Goal: Task Accomplishment & Management: Complete application form

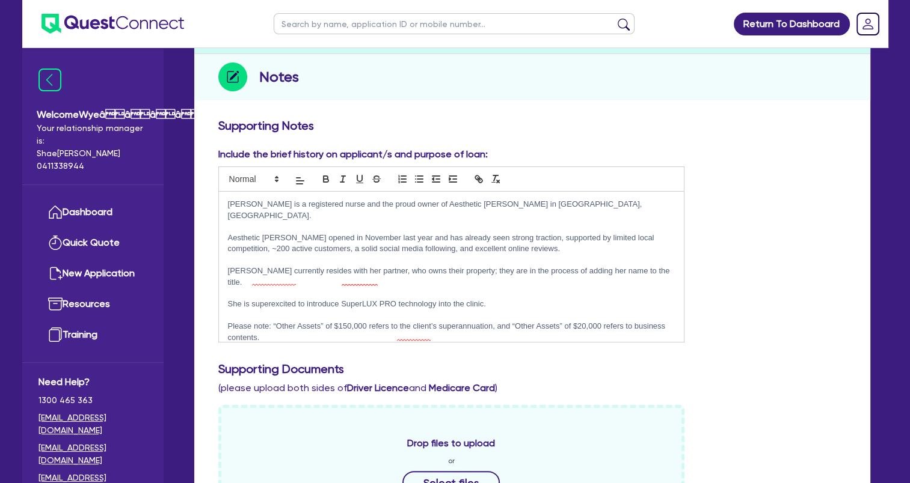
scroll to position [63, 0]
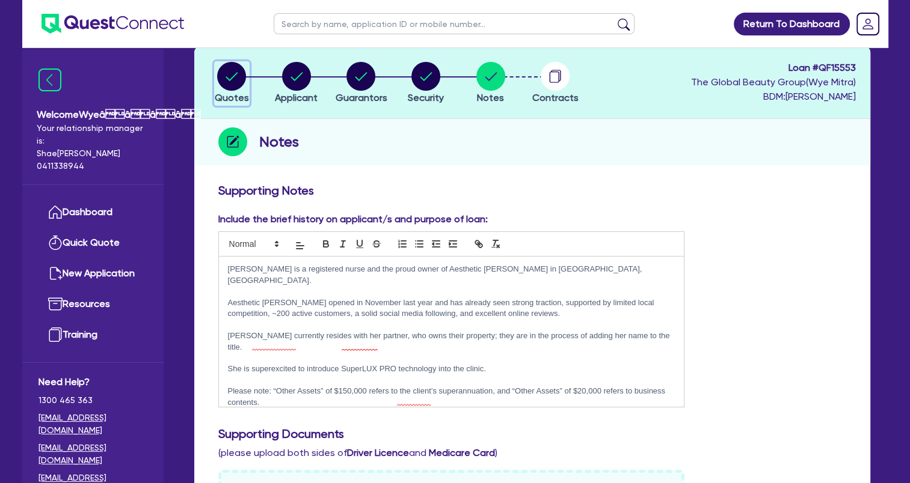
click at [239, 76] on circle "button" at bounding box center [231, 76] width 29 height 29
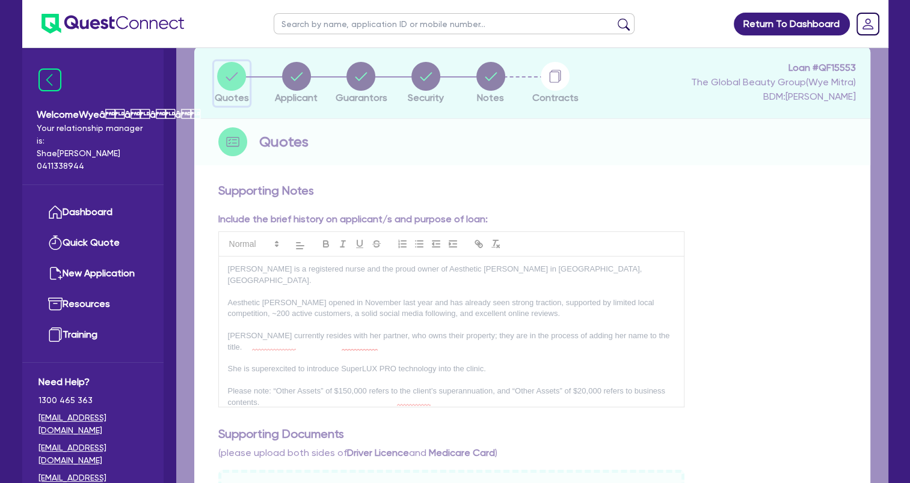
select select "Quest Finance - Own Book"
select select "TERTIARY_ASSETS"
select select "BEAUTY_EQUIPMENT"
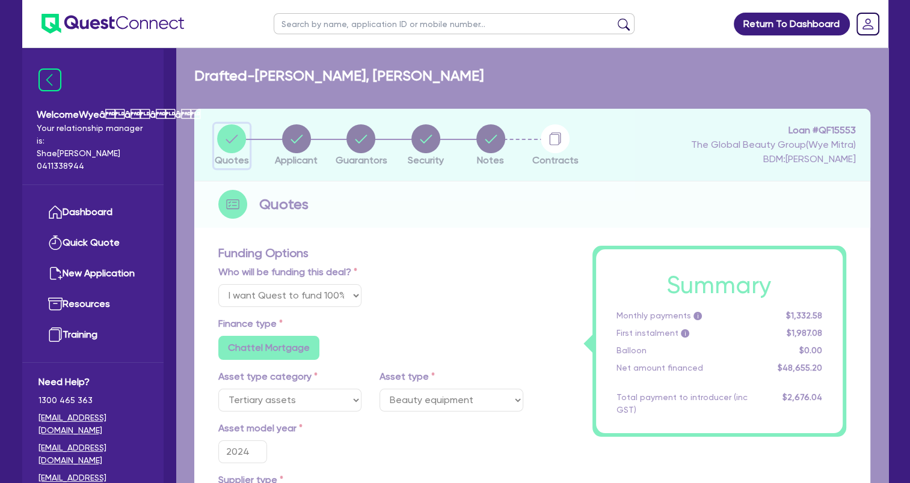
type input "60,819"
type input "12,163.8"
type input "2,432.76"
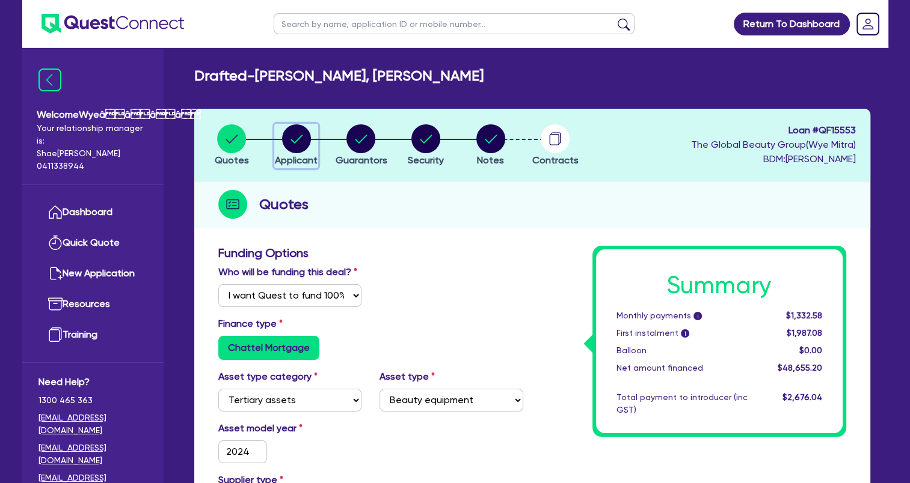
click at [305, 139] on circle "button" at bounding box center [296, 138] width 29 height 29
select select "SOLE_TRADER"
select select "HEALTH_BEAUTY"
select select "HAIR_BEAUTY_SALONS"
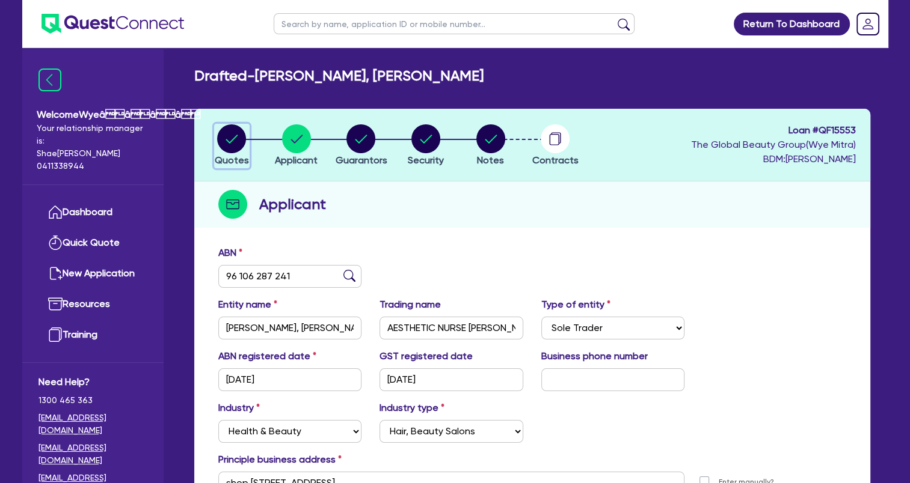
click at [230, 142] on icon "button" at bounding box center [232, 139] width 12 height 8
select select "Quest Finance - Own Book"
select select "TERTIARY_ASSETS"
select select "BEAUTY_EQUIPMENT"
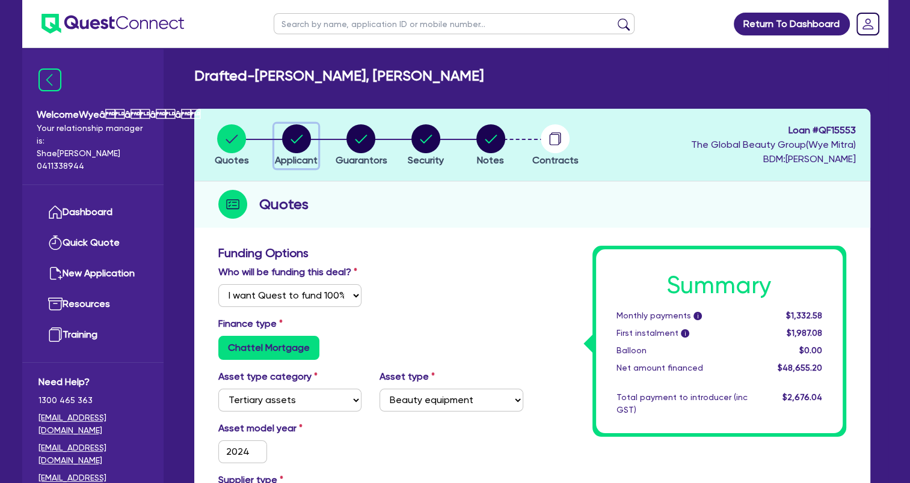
click at [308, 141] on circle "button" at bounding box center [296, 138] width 29 height 29
select select "SOLE_TRADER"
select select "HEALTH_BEAUTY"
select select "HAIR_BEAUTY_SALONS"
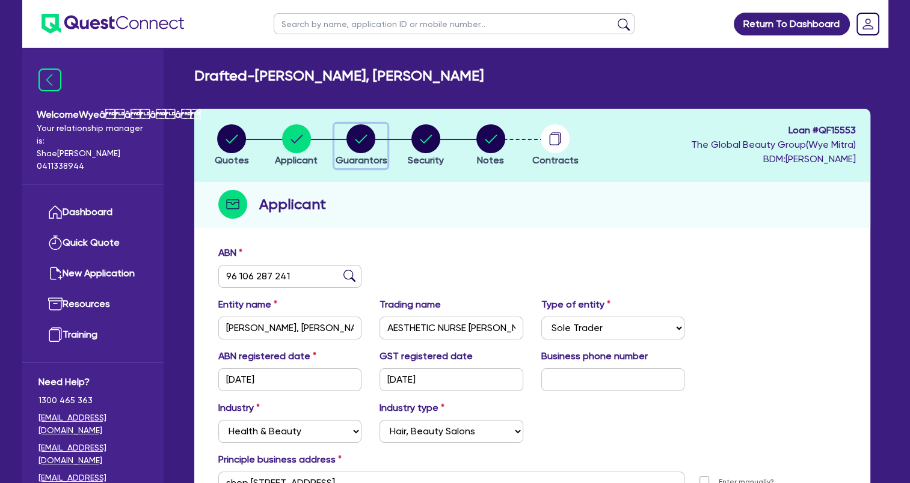
click at [362, 145] on circle "button" at bounding box center [360, 138] width 29 height 29
select select "MS"
select select "QLD"
select select "DE_FACTO"
select select "CASH"
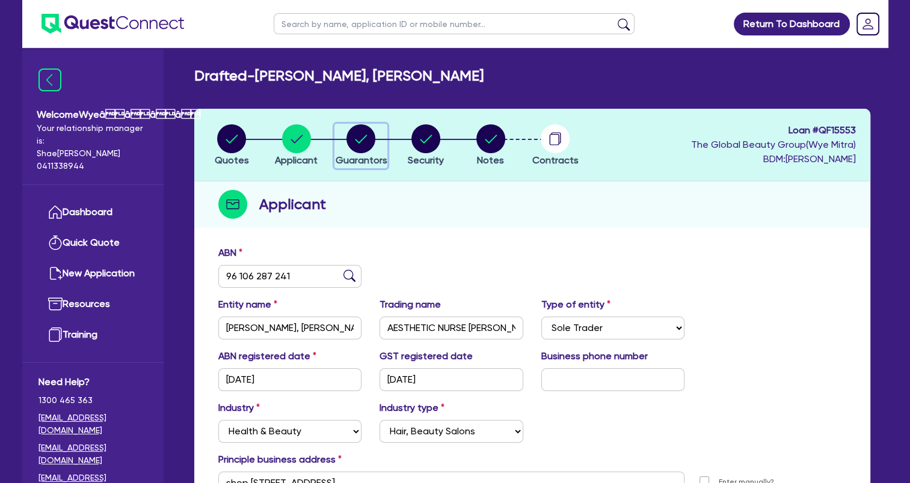
select select "OTHER"
select select "HOUSEHOLD_PERSONAL"
select select "OTHER"
select select "VEHICLE"
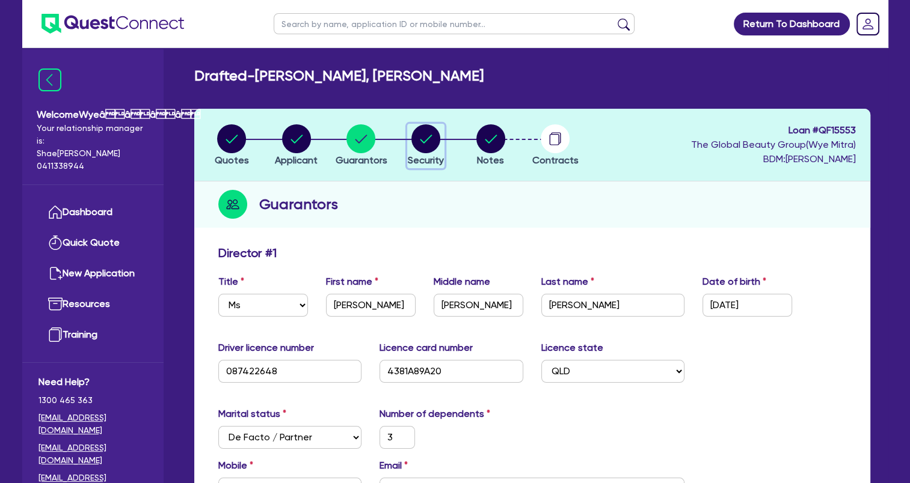
click at [436, 141] on circle "button" at bounding box center [425, 138] width 29 height 29
select select "TERTIARY_ASSETS"
select select "BEAUTY_EQUIPMENT"
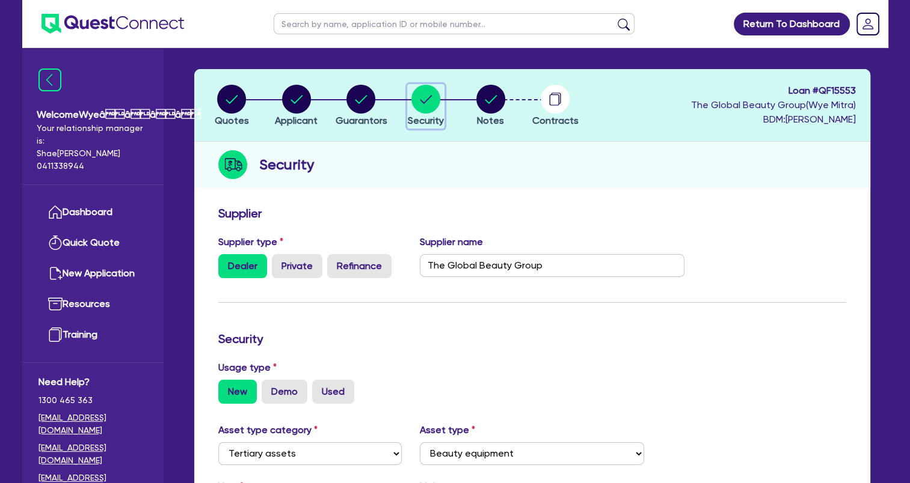
scroll to position [60, 0]
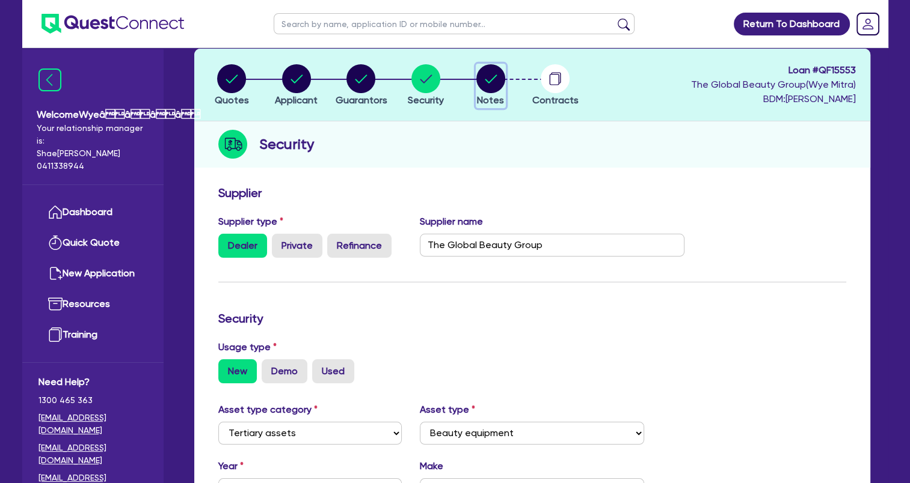
click at [495, 88] on circle "button" at bounding box center [490, 78] width 29 height 29
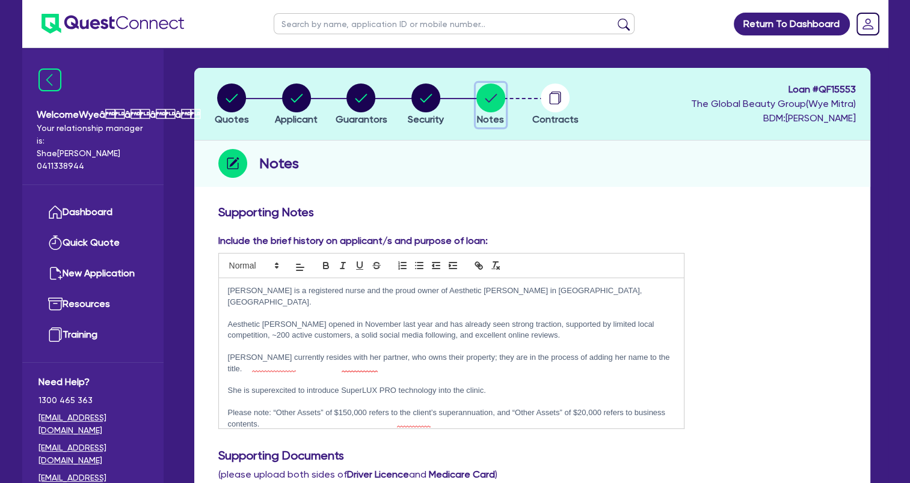
scroll to position [60, 0]
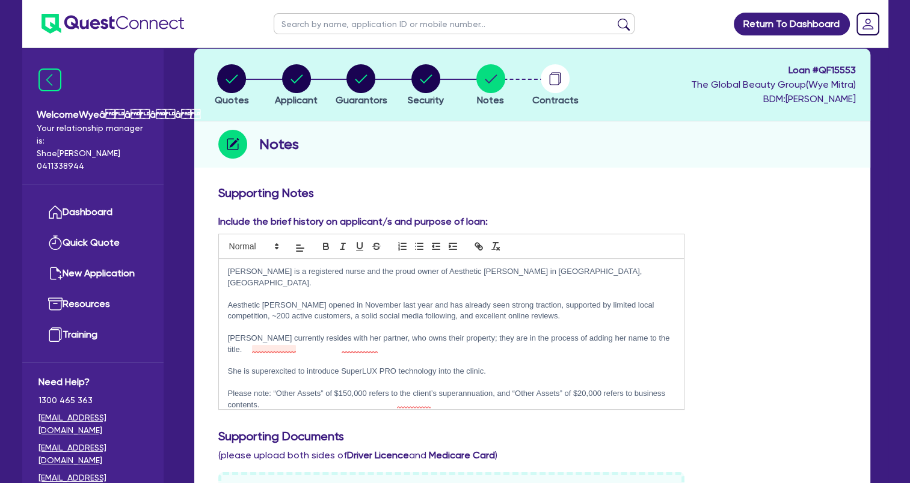
click at [274, 366] on p "She is superexcited to introduce SuperLUX PRO technology into the clinic." at bounding box center [451, 371] width 447 height 11
click at [272, 366] on p "She is superexcited to introduce SuperLUX PRO technology into the clinic." at bounding box center [451, 371] width 447 height 11
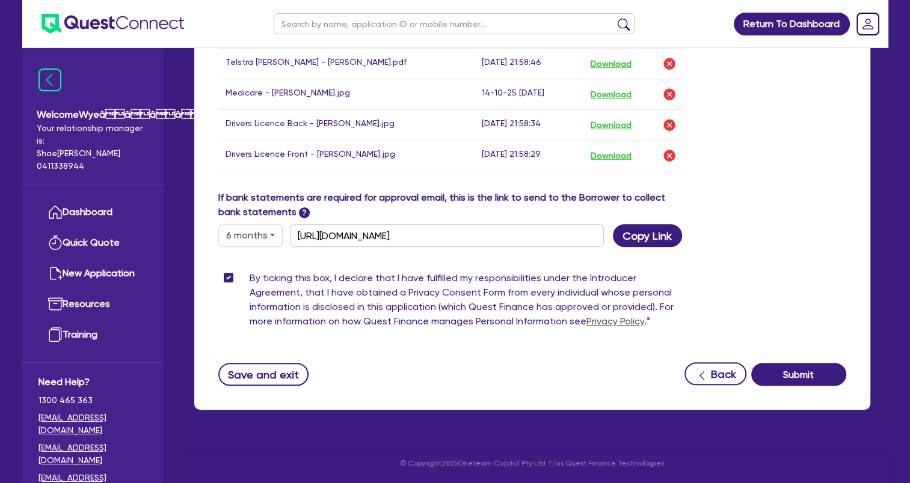
scroll to position [724, 0]
click at [787, 375] on button "Submit" at bounding box center [798, 374] width 95 height 23
